Goal: Navigation & Orientation: Find specific page/section

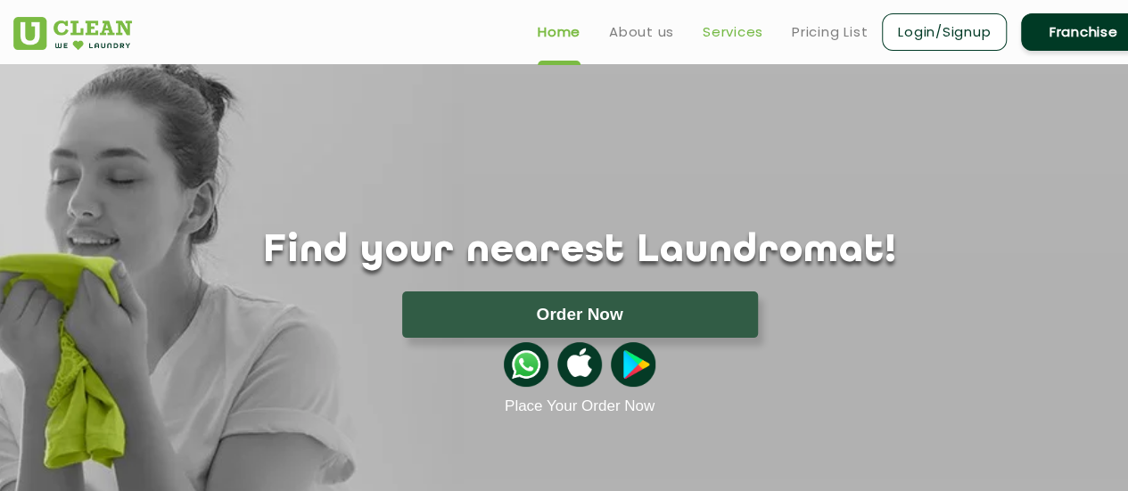
click at [720, 30] on link "Services" at bounding box center [733, 31] width 61 height 21
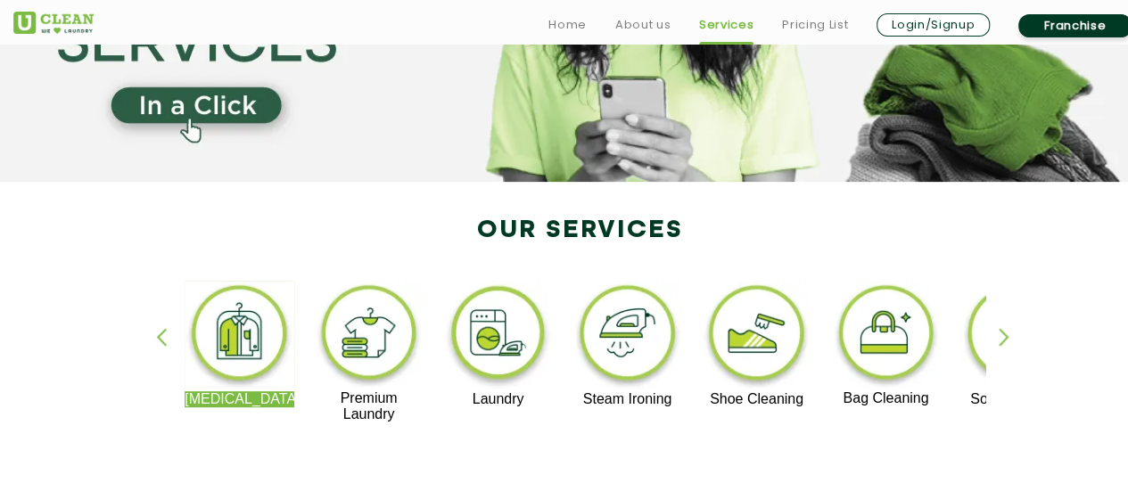
scroll to position [232, 0]
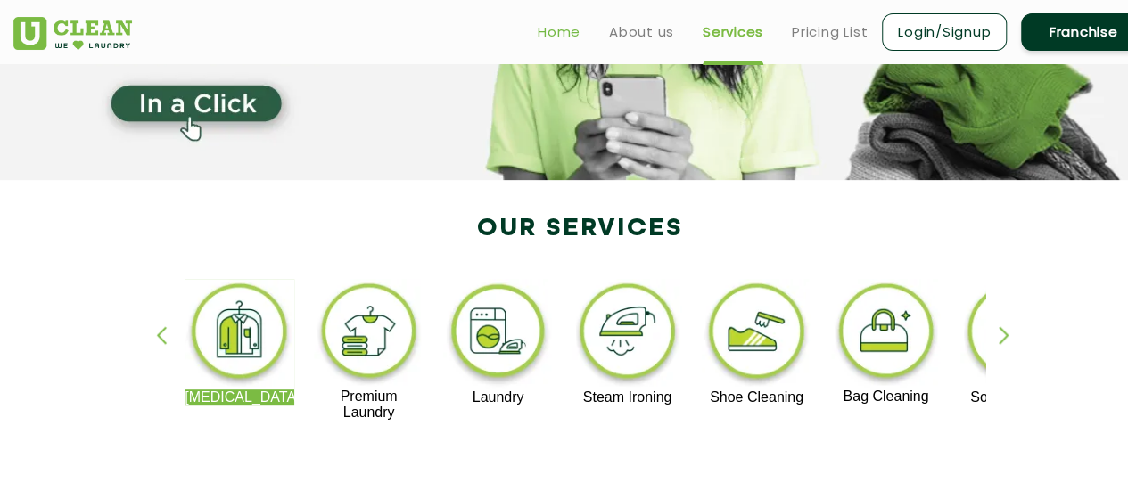
click at [557, 33] on link "Home" at bounding box center [559, 31] width 43 height 21
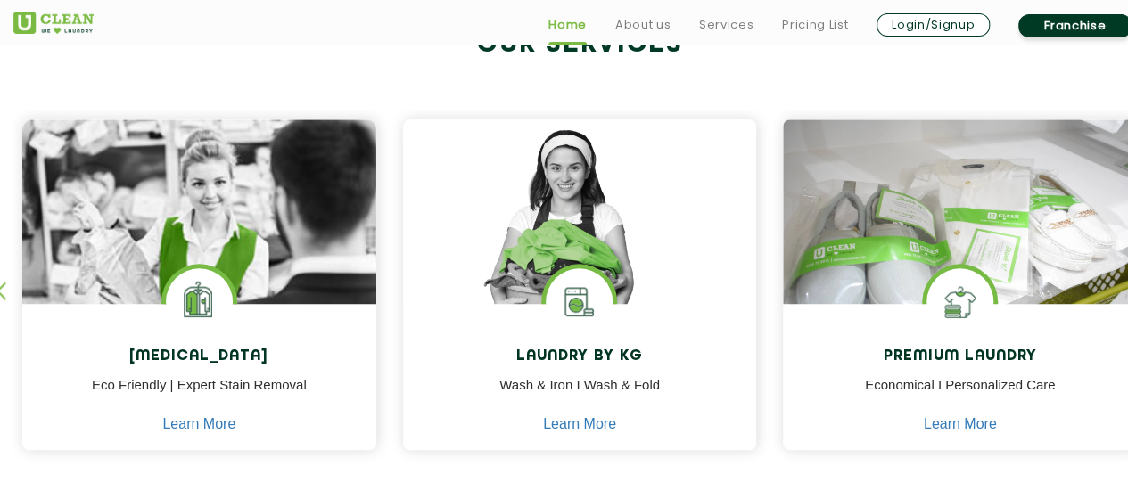
scroll to position [710, 0]
